Goal: Task Accomplishment & Management: Use online tool/utility

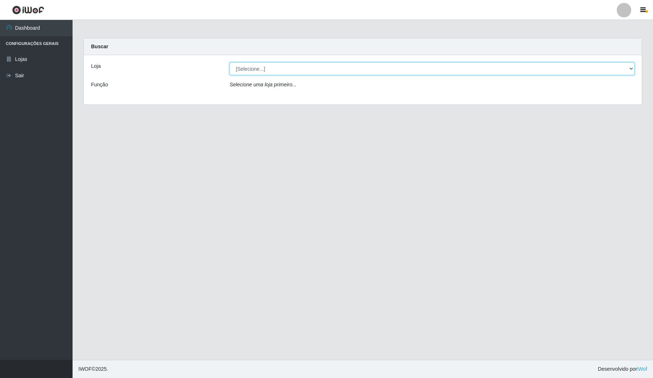
click at [430, 71] on select "[Selecione...] Rede Compras Supermercados - LOJA 4" at bounding box center [431, 68] width 405 height 13
select select "159"
click at [229, 62] on select "[Selecione...] Rede Compras Supermercados - LOJA 4" at bounding box center [431, 68] width 405 height 13
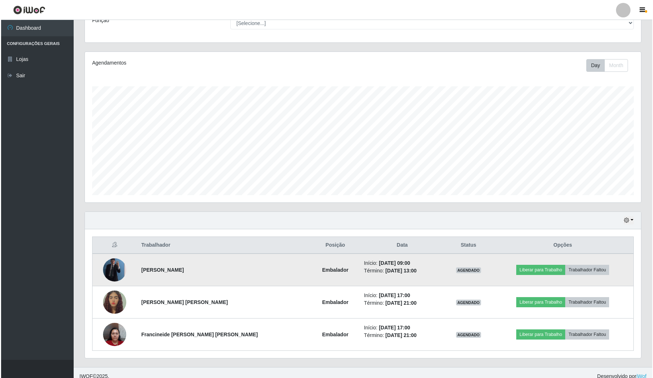
scroll to position [73, 0]
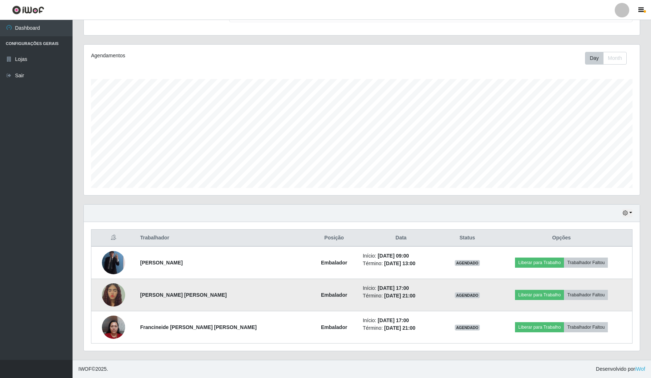
click at [117, 225] on img at bounding box center [113, 294] width 23 height 51
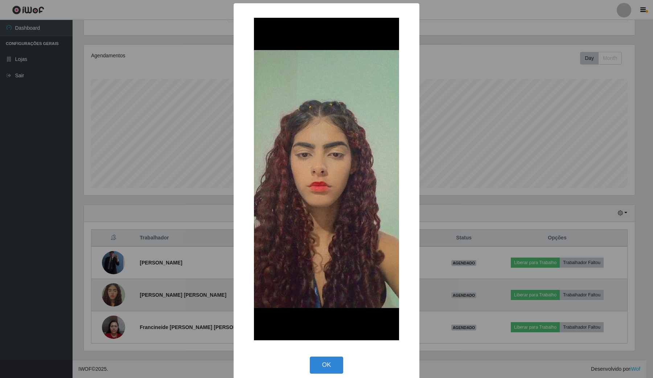
click at [117, 225] on div "× OK Cancel" at bounding box center [326, 189] width 653 height 378
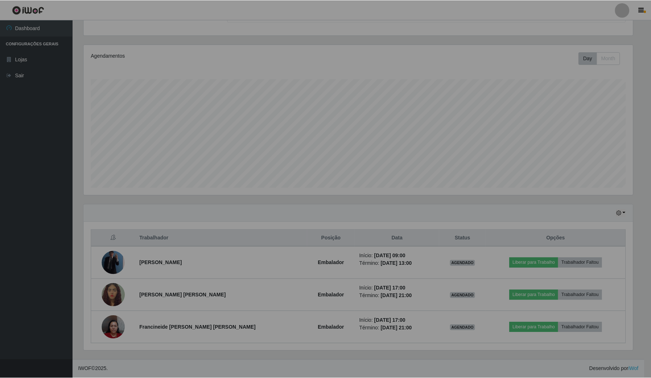
scroll to position [151, 555]
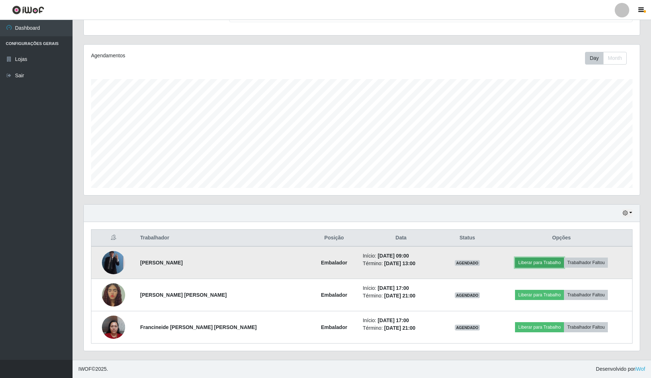
click at [464, 225] on button "Liberar para Trabalho" at bounding box center [539, 262] width 49 height 10
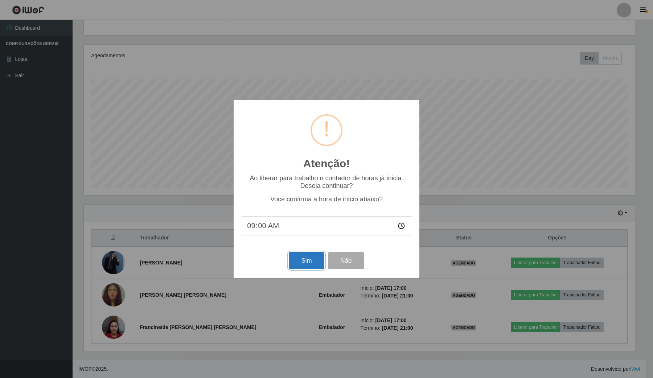
click at [310, 225] on button "Sim" at bounding box center [306, 260] width 35 height 17
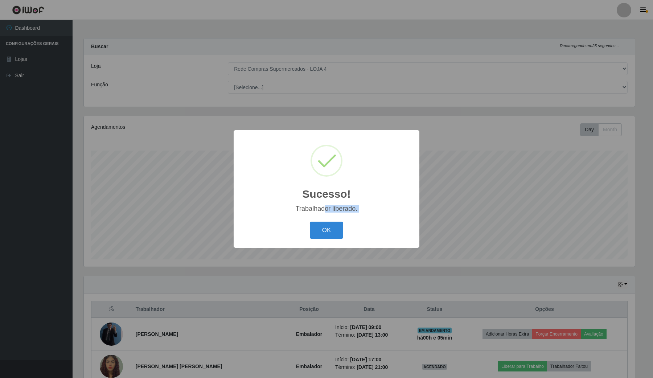
click at [322, 217] on div "Sucesso! × Trabalhador liberado. OK Cancel" at bounding box center [326, 188] width 186 height 117
click at [324, 222] on div "OK Cancel" at bounding box center [326, 230] width 171 height 21
click at [324, 223] on button "OK" at bounding box center [327, 230] width 34 height 17
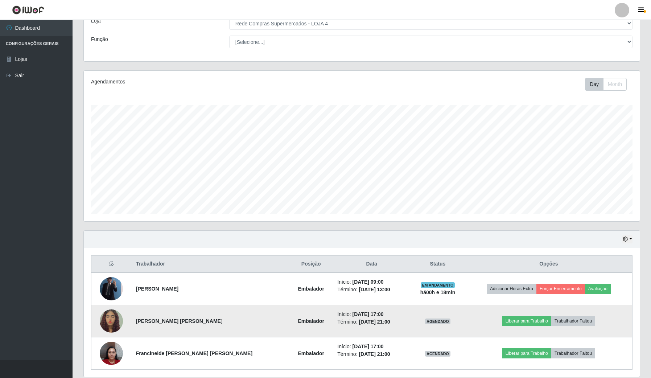
scroll to position [73, 0]
